Goal: Book appointment/travel/reservation

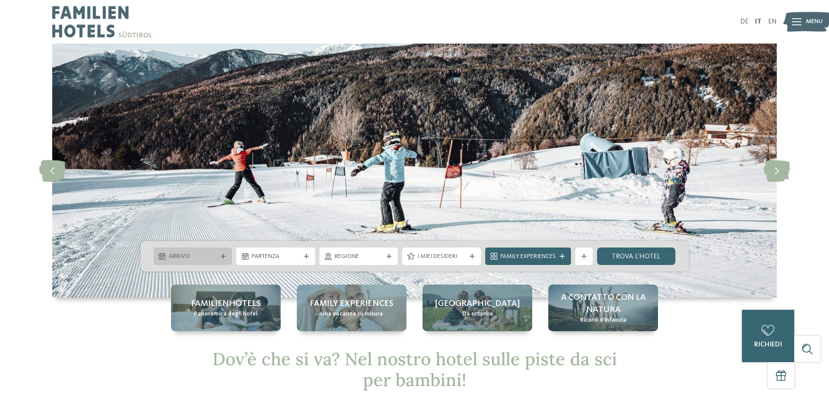
click at [211, 256] on span "Arrivo" at bounding box center [193, 256] width 48 height 9
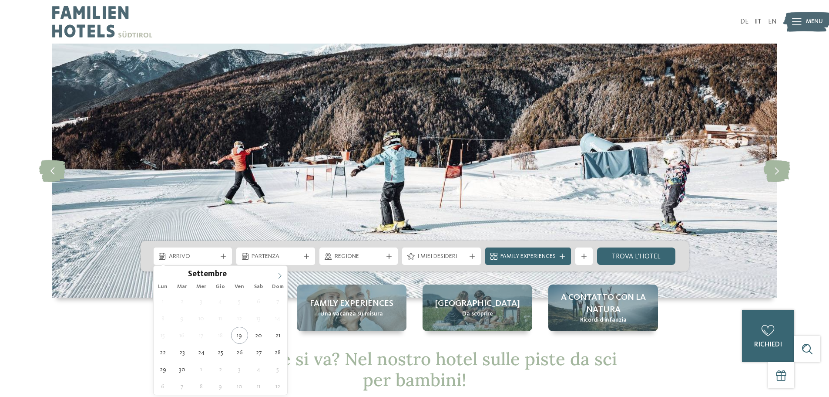
click at [274, 273] on span at bounding box center [280, 273] width 15 height 15
type div "[DATE]"
type input "****"
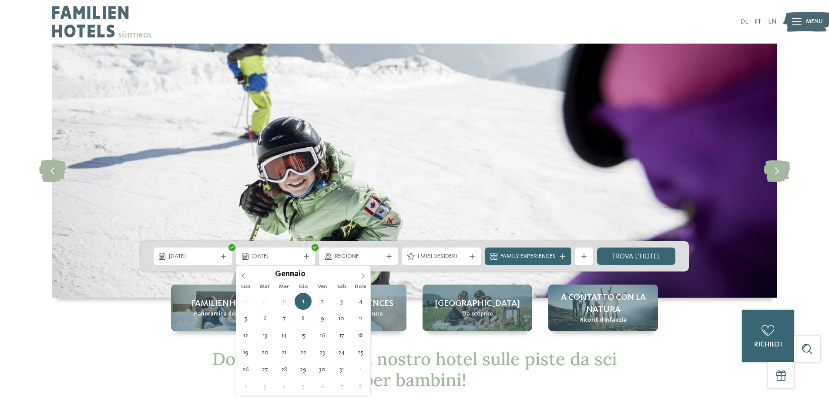
click at [363, 275] on icon at bounding box center [363, 276] width 6 height 6
click at [244, 272] on span at bounding box center [243, 273] width 15 height 15
type div "[DATE]"
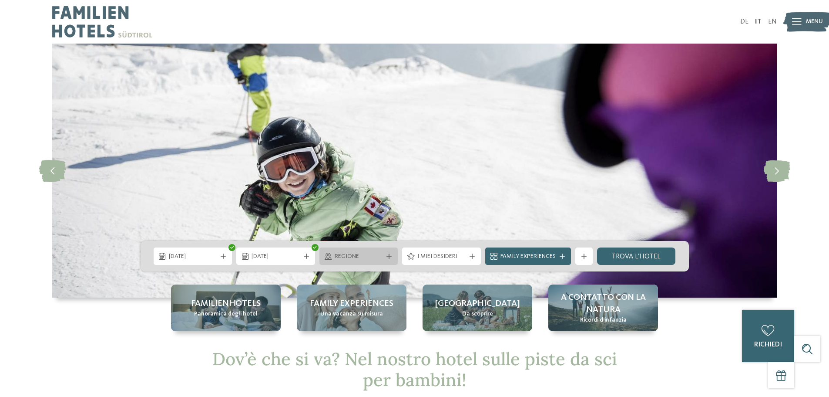
click at [360, 259] on span "Regione" at bounding box center [359, 256] width 48 height 9
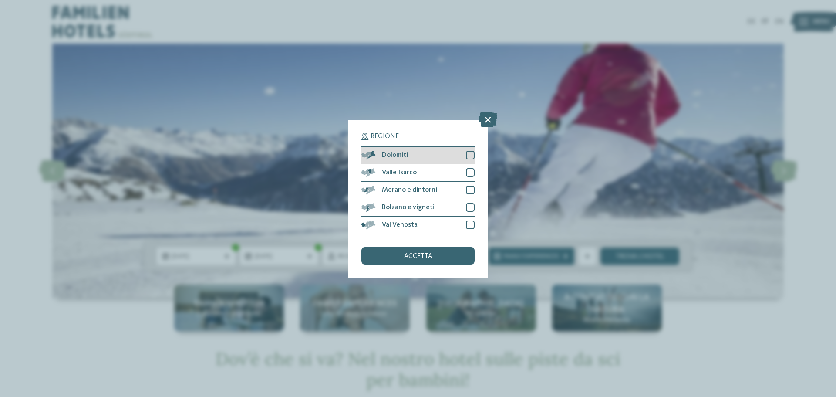
click at [401, 153] on span "Dolomiti" at bounding box center [395, 154] width 26 height 7
click at [410, 186] on span "Merano e dintorni" at bounding box center [409, 189] width 55 height 7
click at [424, 204] on span "Bolzano e vigneti" at bounding box center [408, 207] width 53 height 7
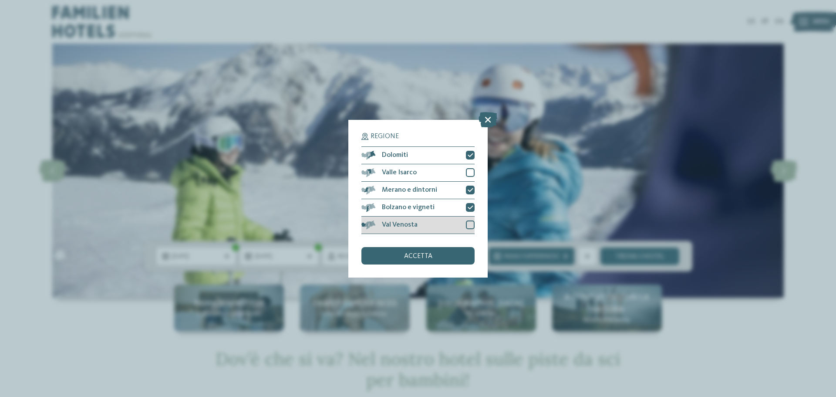
click at [410, 226] on span "Val Venosta" at bounding box center [400, 224] width 36 height 7
click at [403, 172] on span "Valle Isarco" at bounding box center [399, 172] width 35 height 7
click at [417, 257] on span "accetta" at bounding box center [418, 255] width 28 height 7
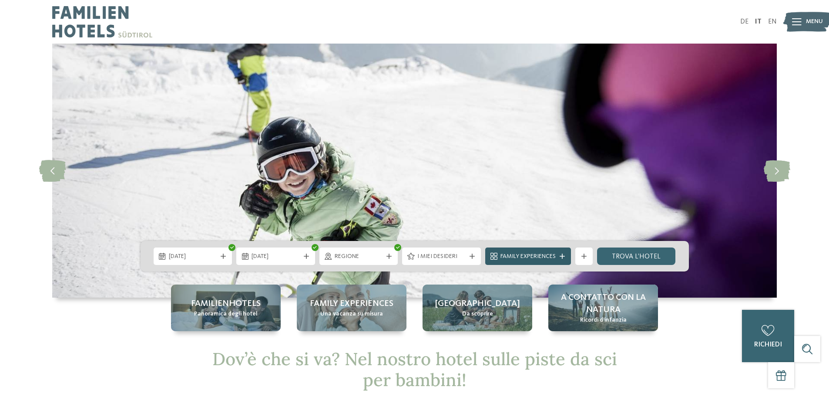
click at [514, 254] on span "Family Experiences" at bounding box center [528, 256] width 55 height 9
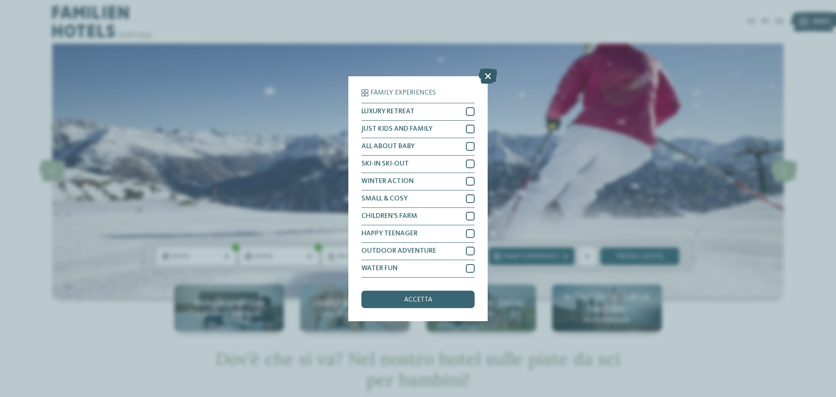
click at [485, 74] on icon at bounding box center [487, 75] width 19 height 15
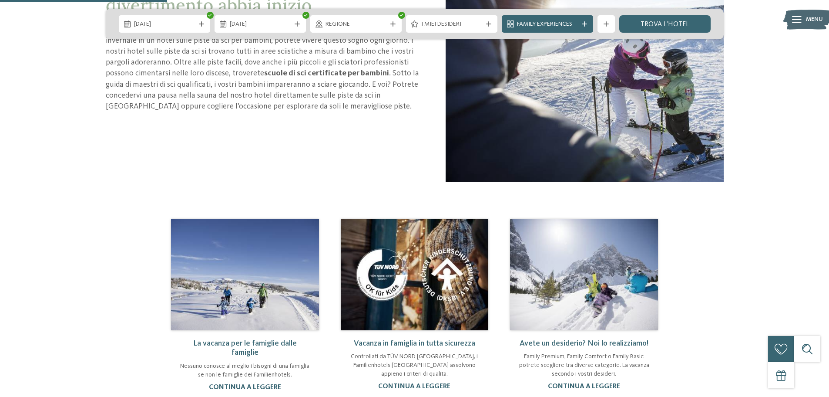
scroll to position [566, 0]
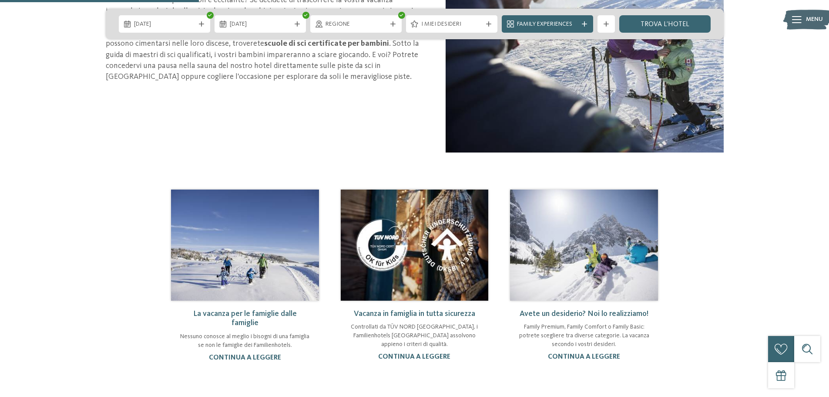
click at [272, 279] on img at bounding box center [245, 244] width 148 height 111
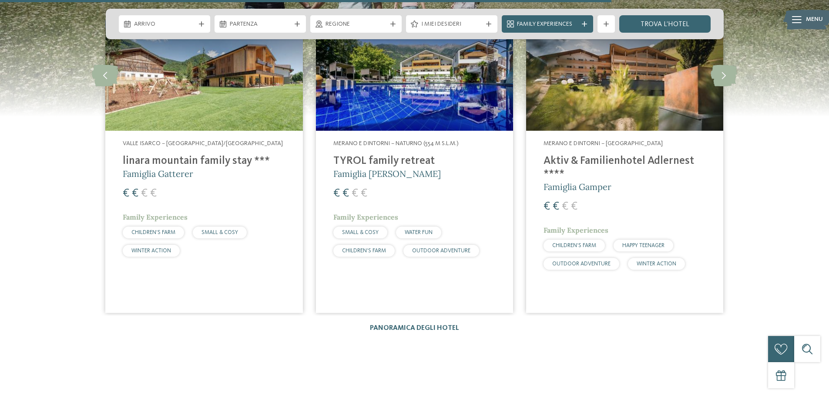
scroll to position [1175, 0]
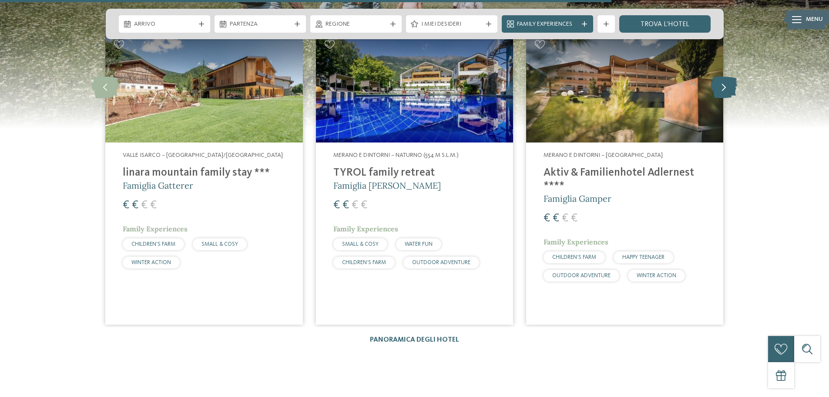
click at [722, 90] on icon at bounding box center [724, 87] width 27 height 22
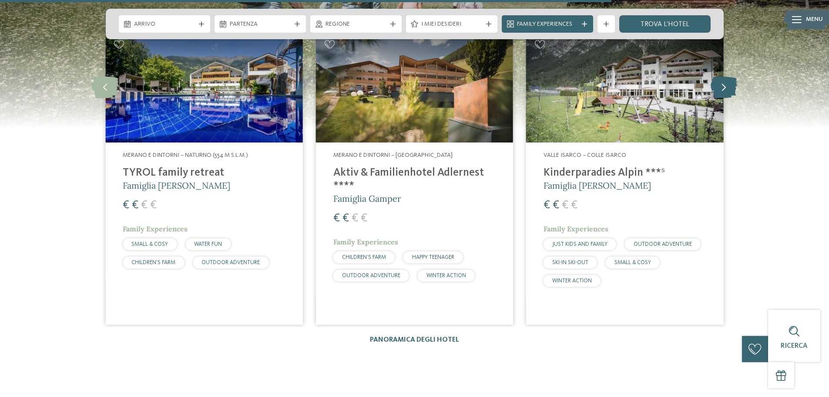
click at [722, 90] on icon at bounding box center [724, 87] width 27 height 22
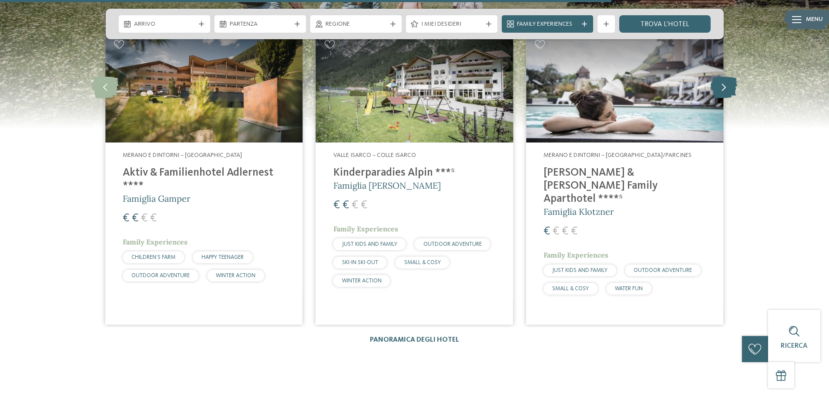
click at [722, 90] on icon at bounding box center [724, 87] width 27 height 22
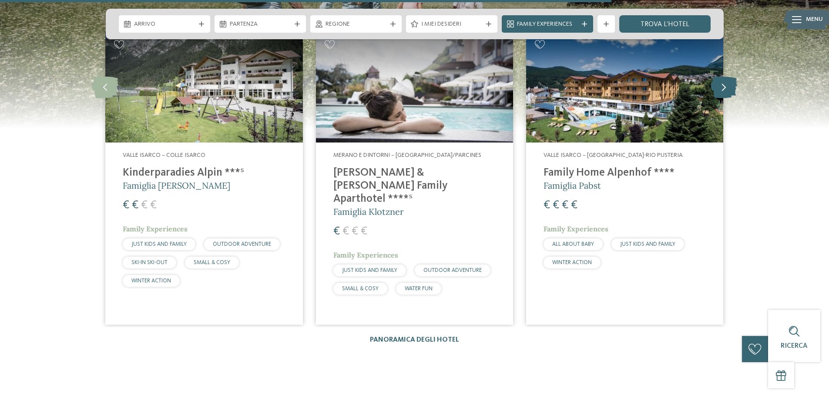
click at [722, 90] on icon at bounding box center [724, 87] width 27 height 22
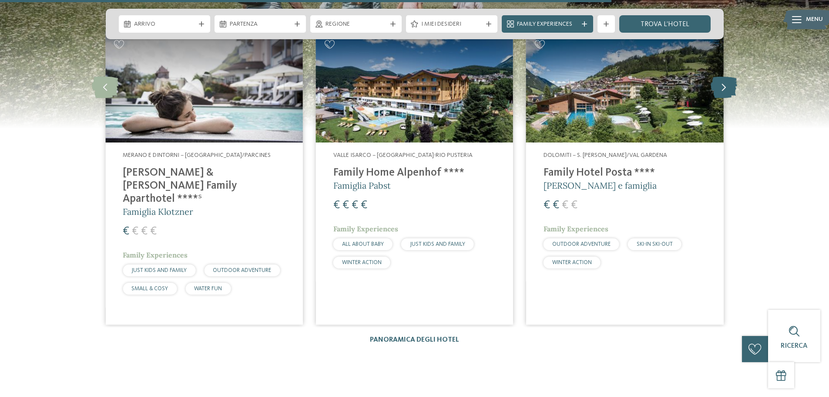
click at [722, 90] on icon at bounding box center [724, 87] width 27 height 22
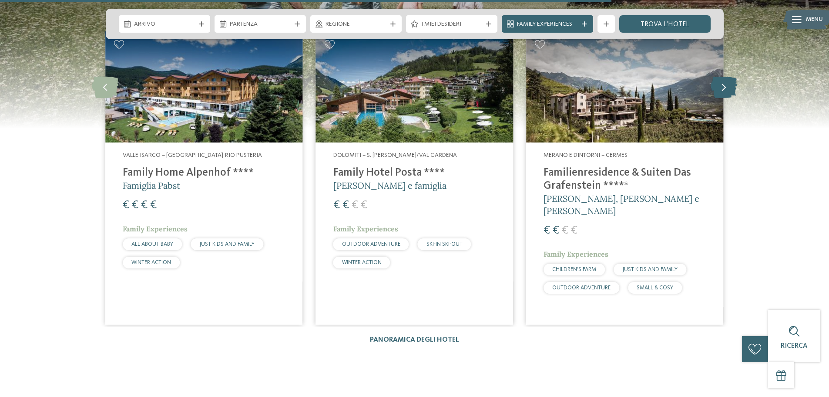
click at [722, 90] on icon at bounding box center [724, 87] width 27 height 22
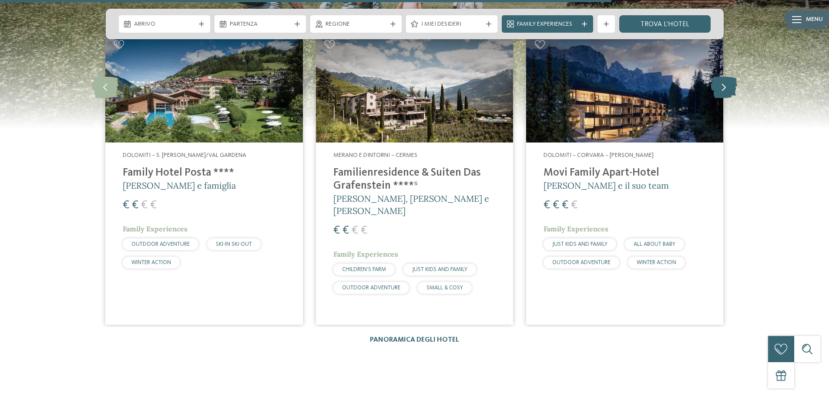
click at [722, 90] on icon at bounding box center [724, 87] width 27 height 22
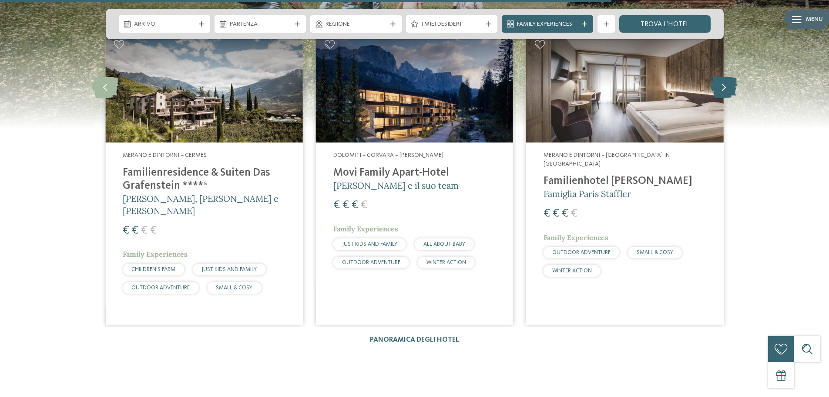
click at [722, 90] on icon at bounding box center [724, 87] width 27 height 22
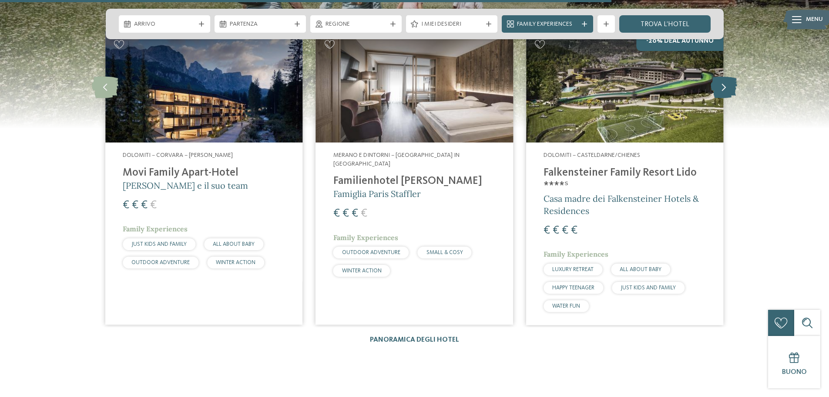
click at [722, 90] on icon at bounding box center [724, 87] width 27 height 22
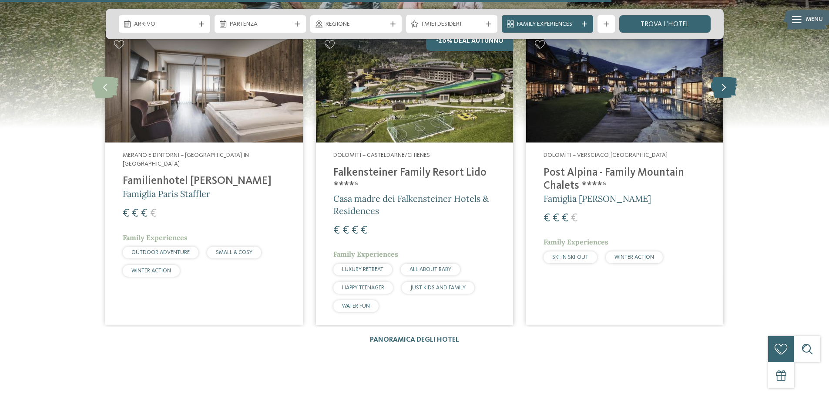
click at [722, 90] on icon at bounding box center [724, 87] width 27 height 22
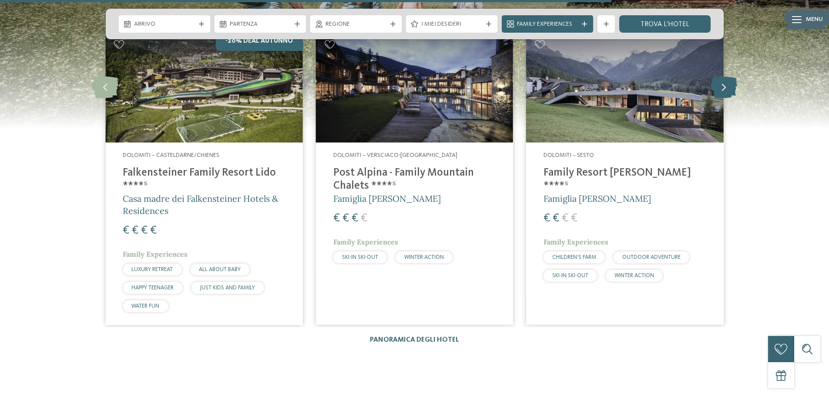
click at [722, 90] on icon at bounding box center [724, 87] width 27 height 22
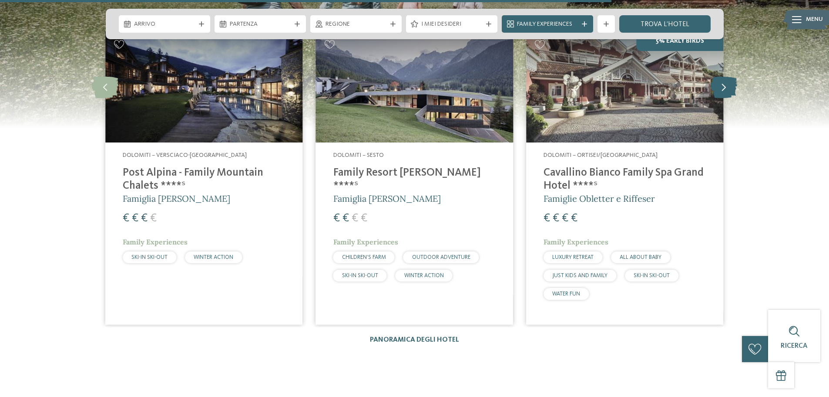
click at [722, 90] on icon at bounding box center [724, 87] width 27 height 22
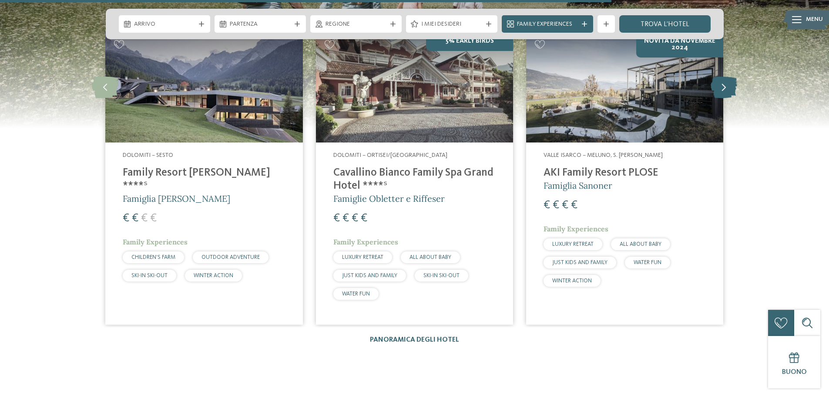
click at [722, 90] on icon at bounding box center [724, 87] width 27 height 22
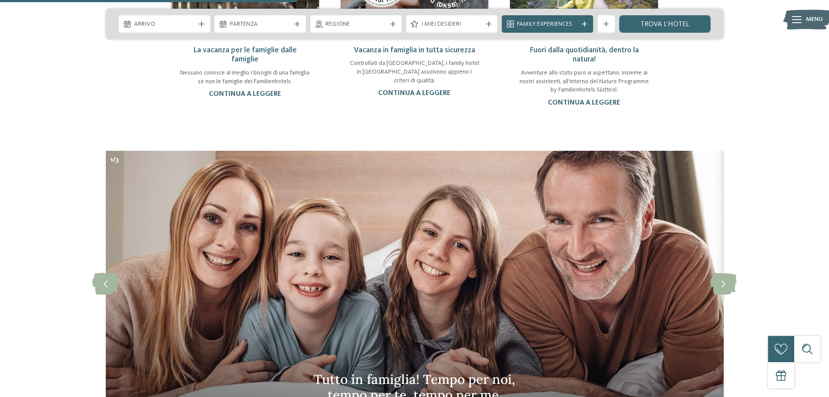
scroll to position [566, 0]
